Goal: Information Seeking & Learning: Find specific fact

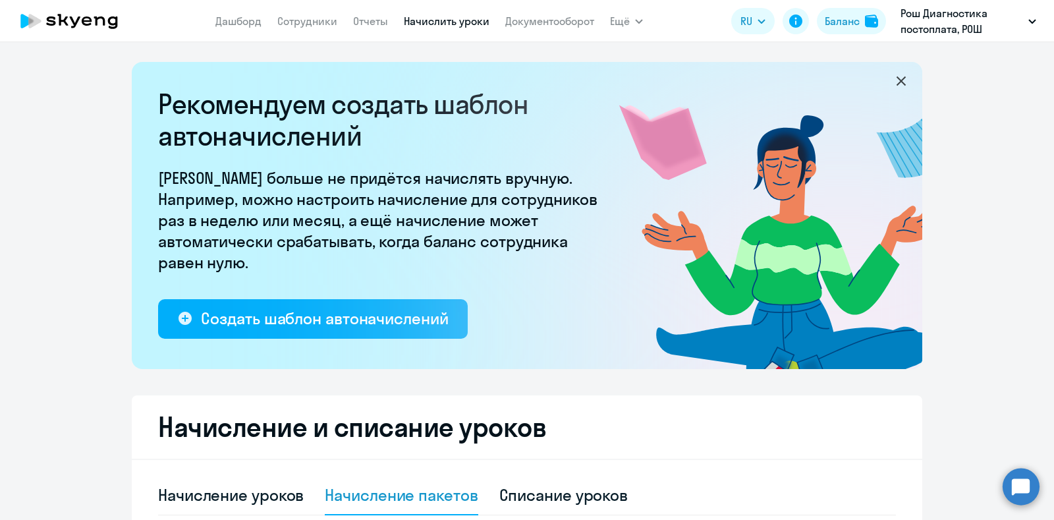
select select "10"
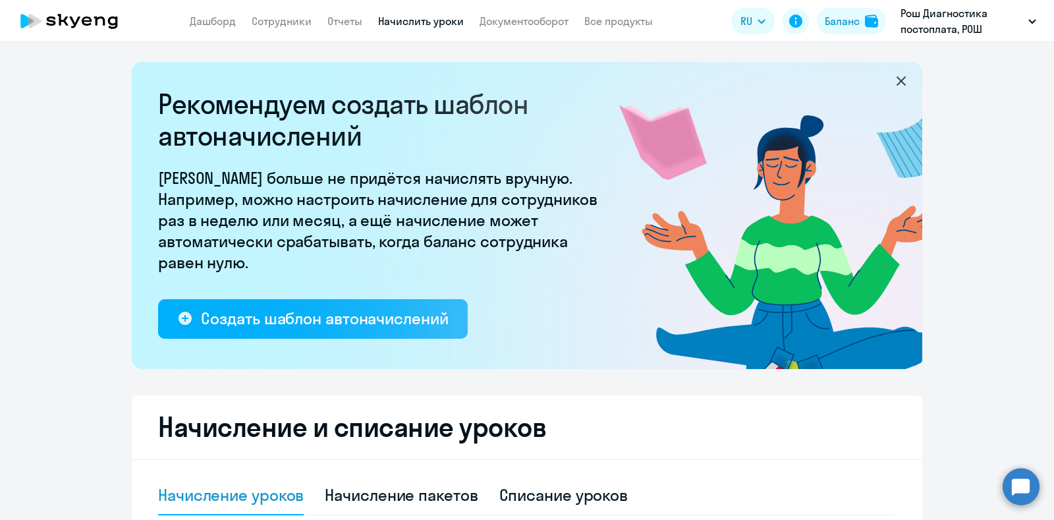
select select "10"
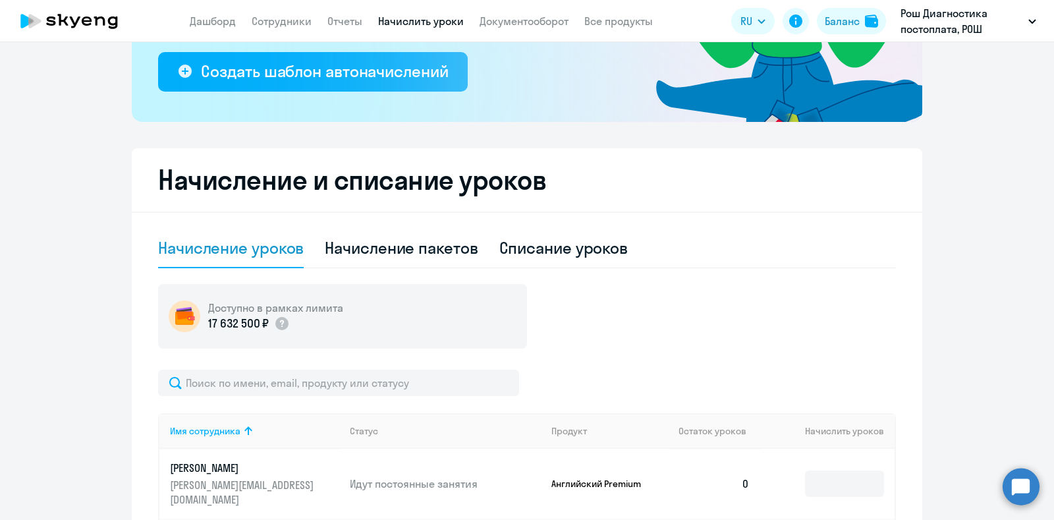
scroll to position [412, 0]
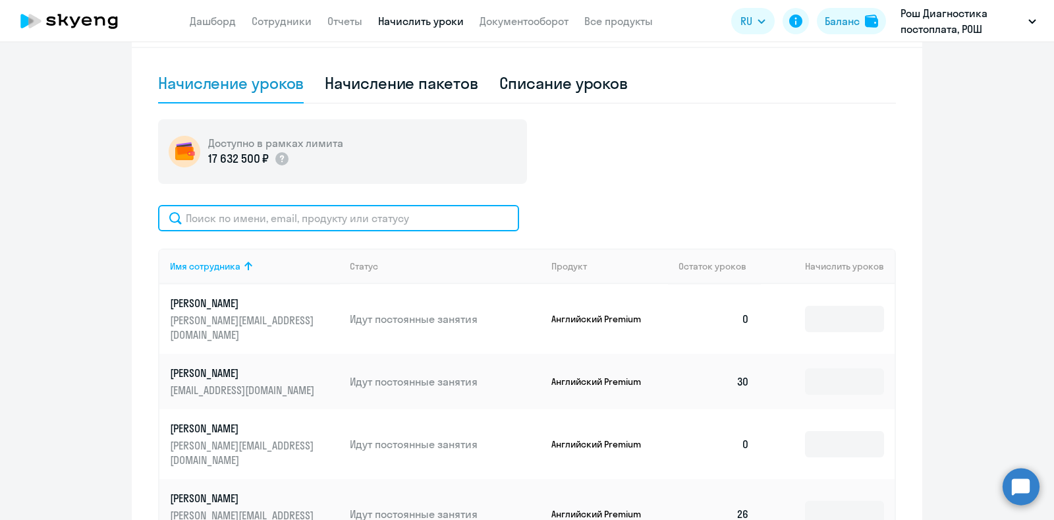
click at [299, 219] on input "text" at bounding box center [338, 218] width 361 height 26
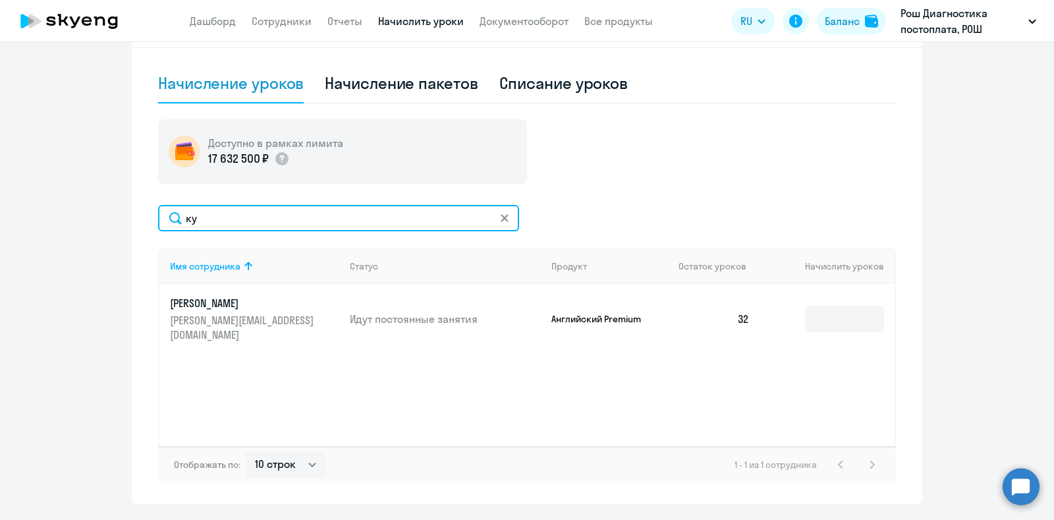
type input "ку"
